Goal: Task Accomplishment & Management: Manage account settings

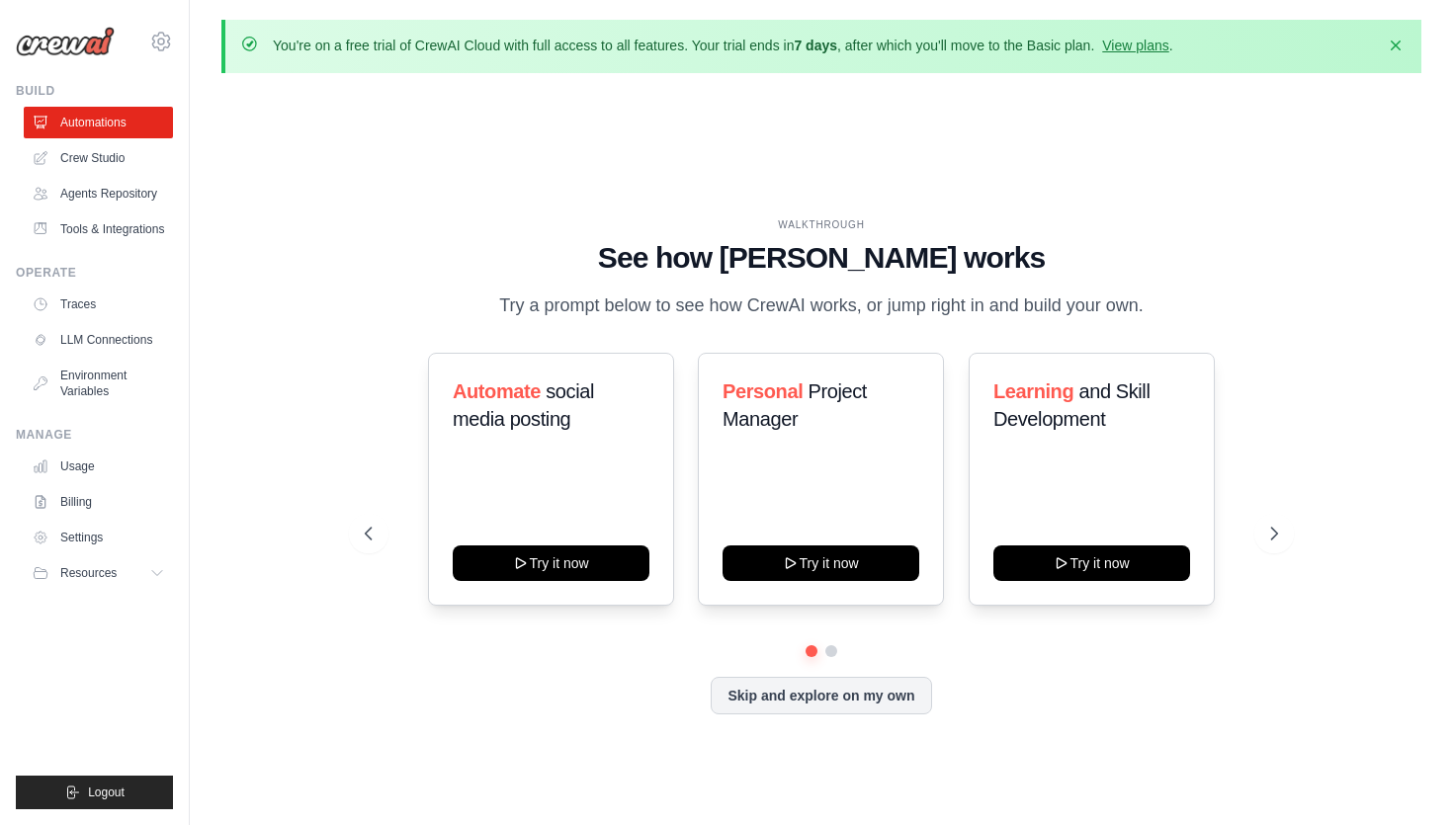
click at [603, 197] on div "WALKTHROUGH See how [PERSON_NAME] works Try a prompt below to see how [PERSON_N…" at bounding box center [821, 482] width 1200 height 786
click at [1264, 533] on button at bounding box center [1274, 534] width 40 height 40
click at [1397, 41] on icon "button" at bounding box center [1396, 45] width 20 height 20
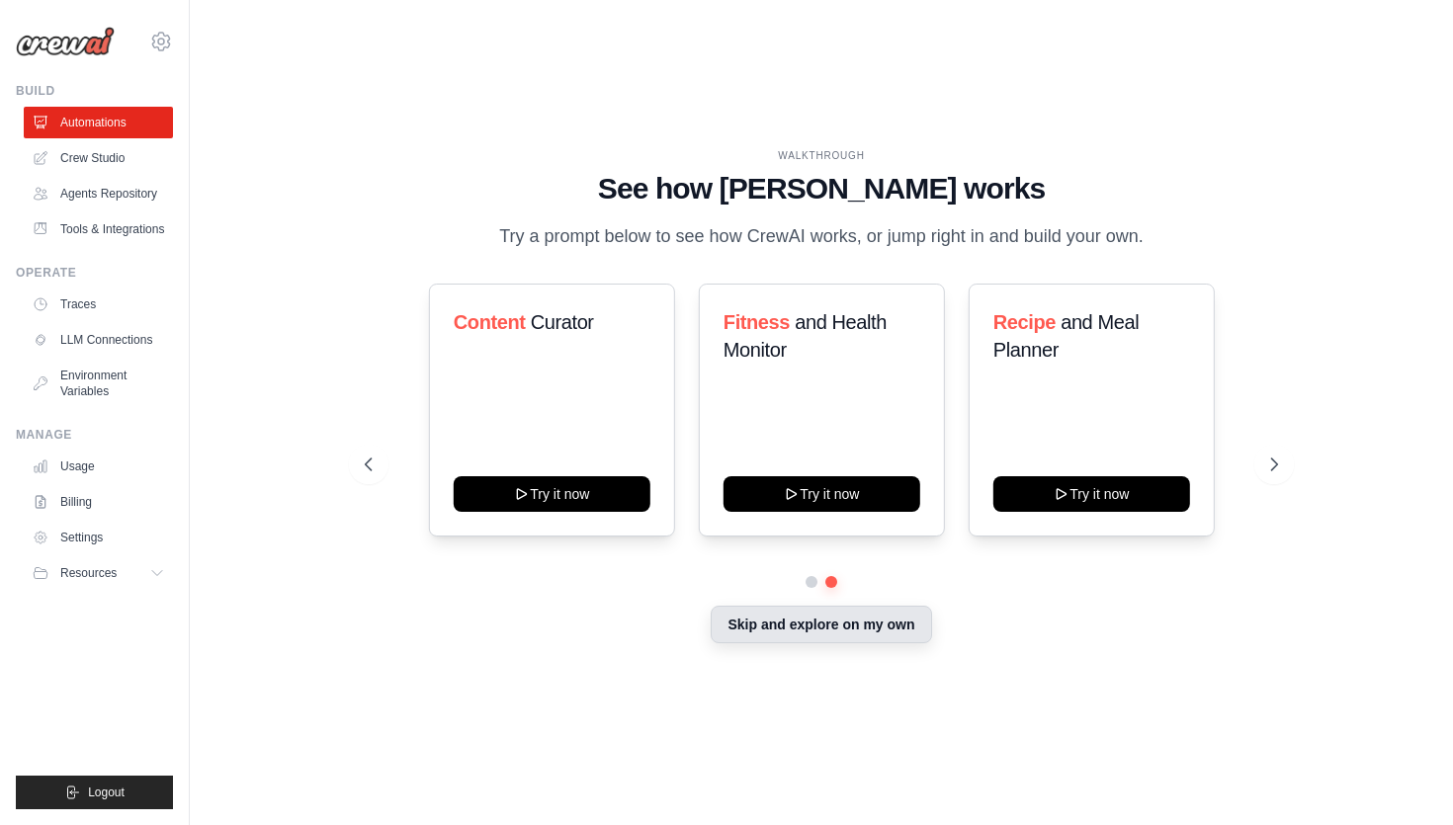
click at [771, 621] on button "Skip and explore on my own" at bounding box center [821, 625] width 220 height 38
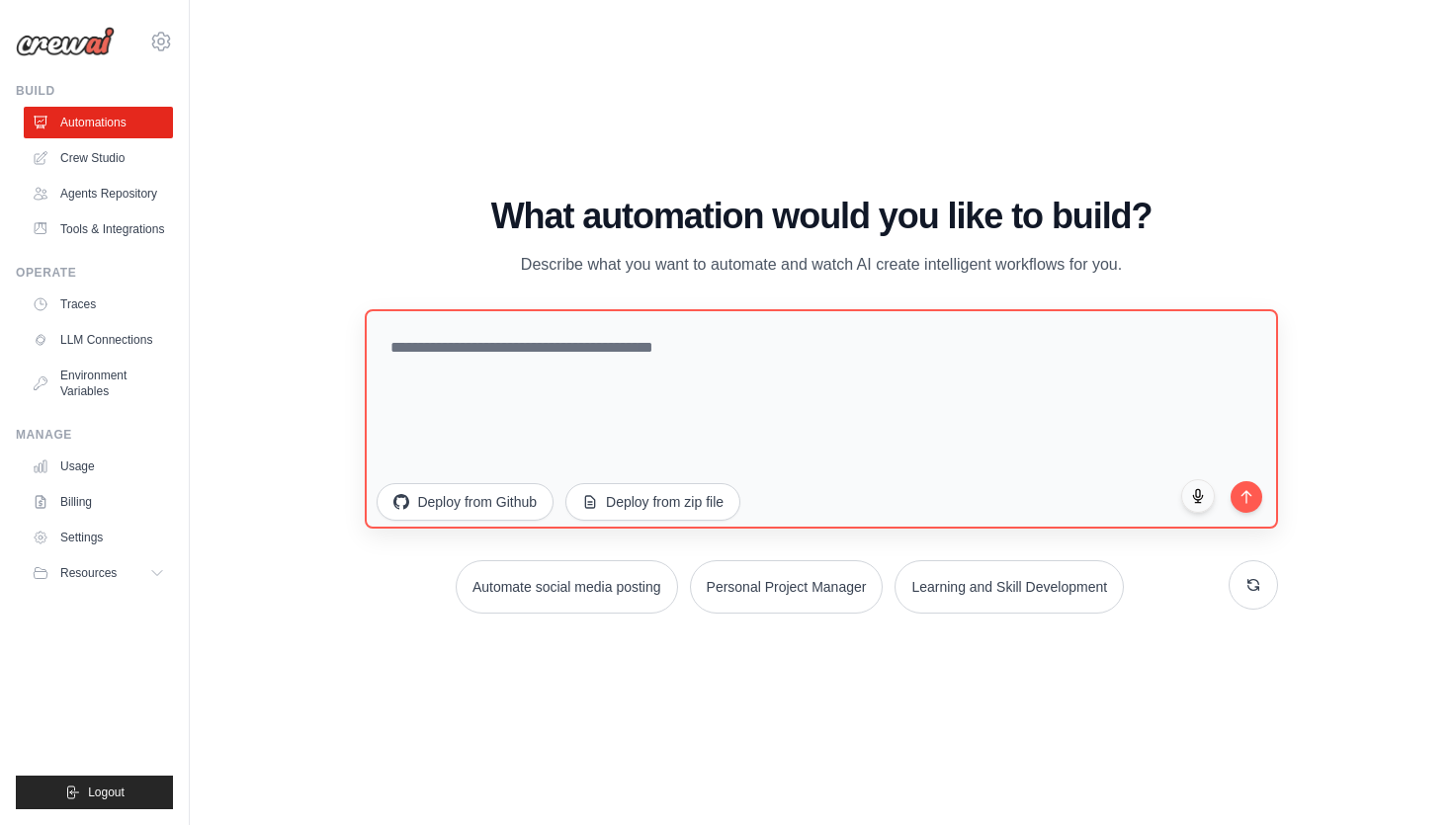
click at [515, 343] on textarea at bounding box center [821, 418] width 912 height 219
click at [91, 510] on link "Billing" at bounding box center [100, 502] width 149 height 32
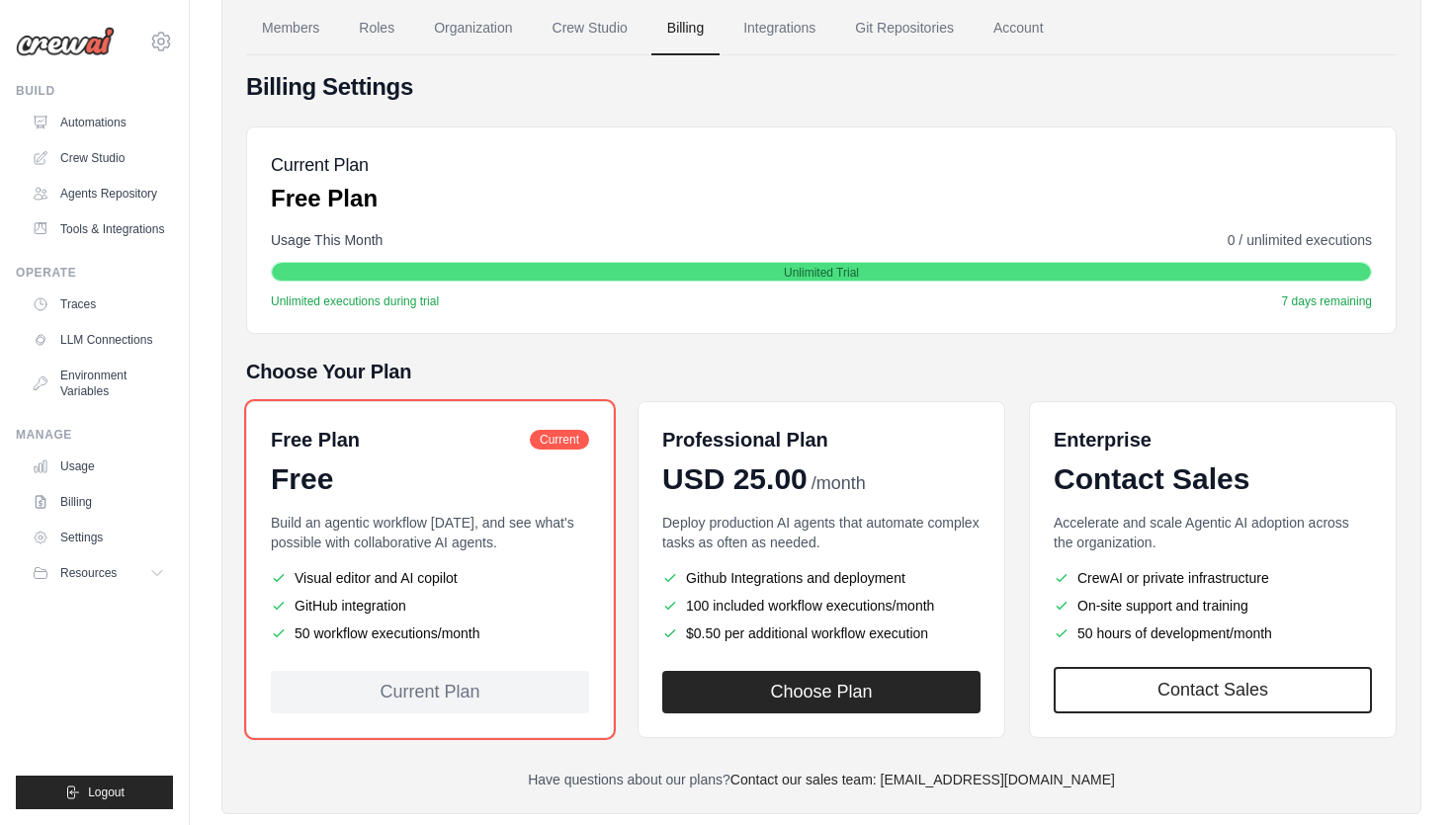
scroll to position [211, 0]
